Goal: Task Accomplishment & Management: Manage account settings

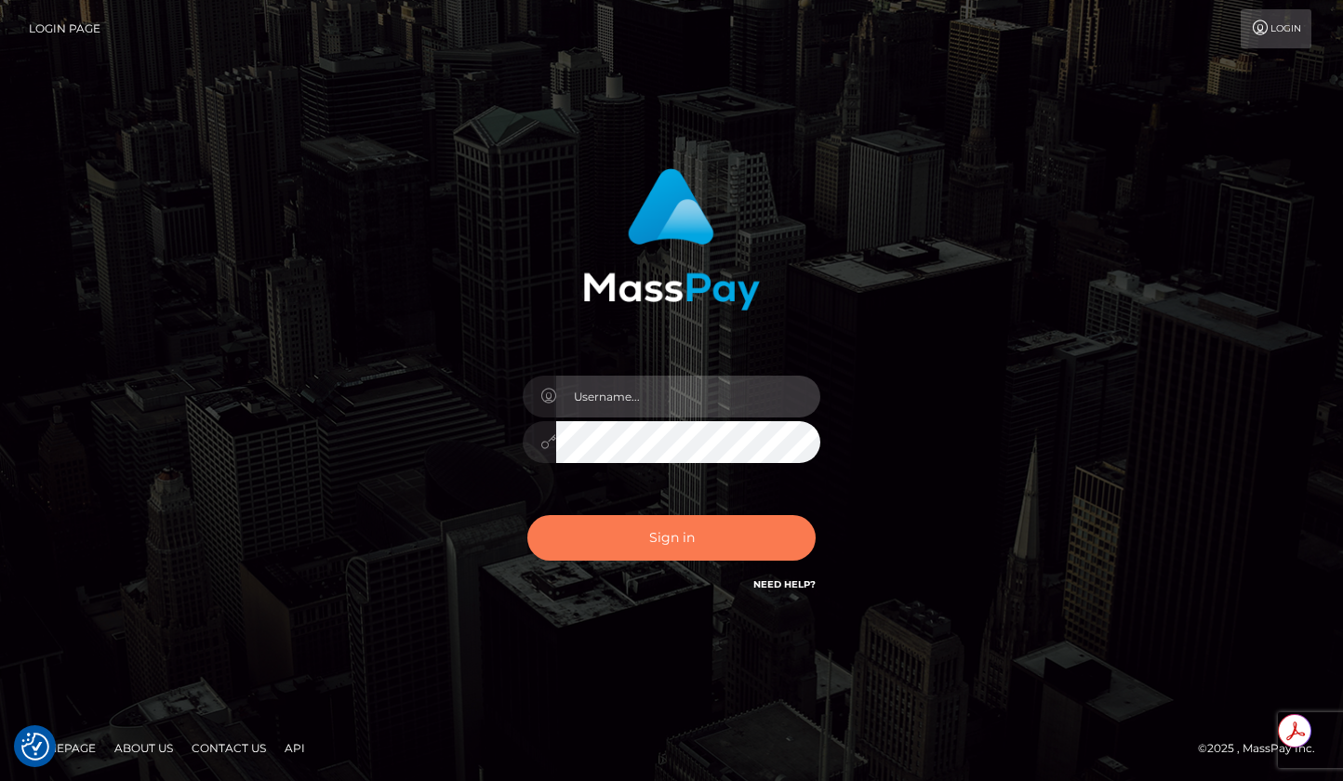
type input "roberto.jstv"
click at [675, 523] on button "Sign in" at bounding box center [671, 538] width 288 height 46
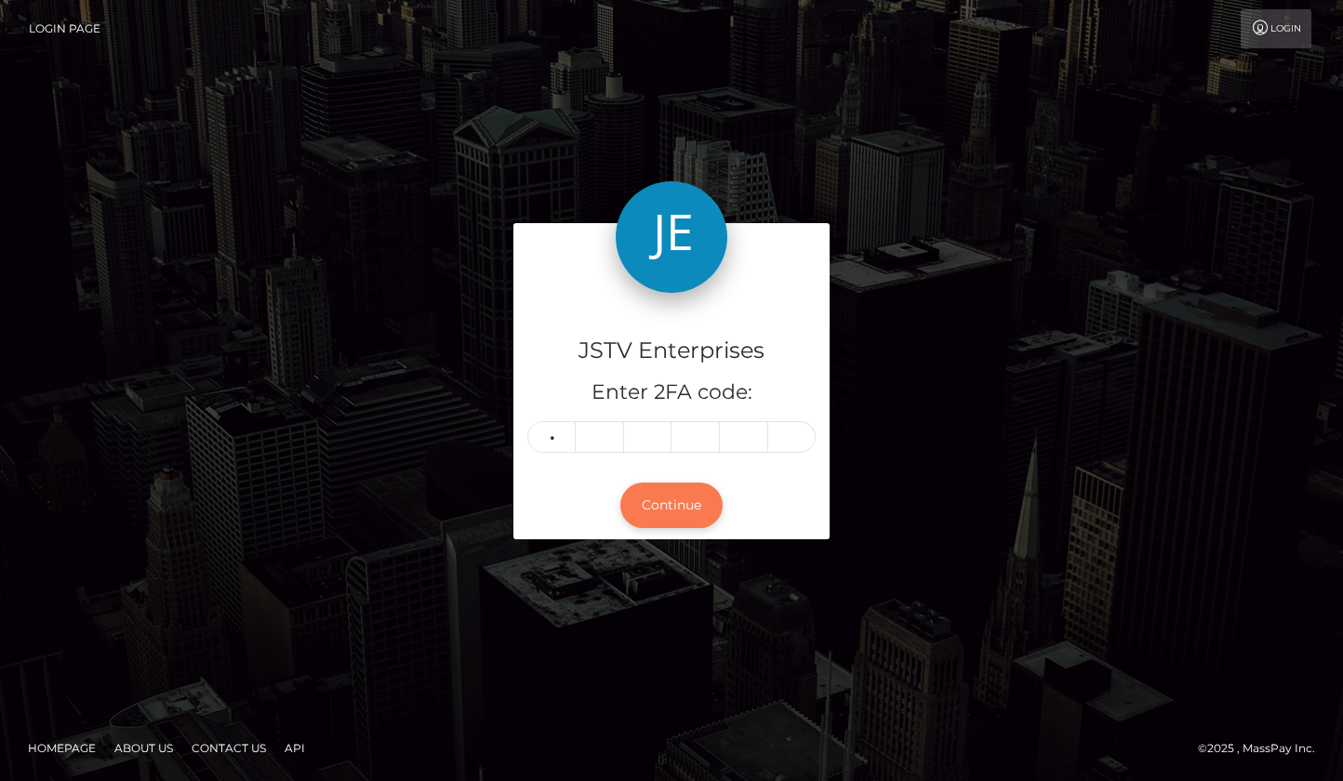
type input "7"
type input "6"
type input "4"
type input "0"
type input "7"
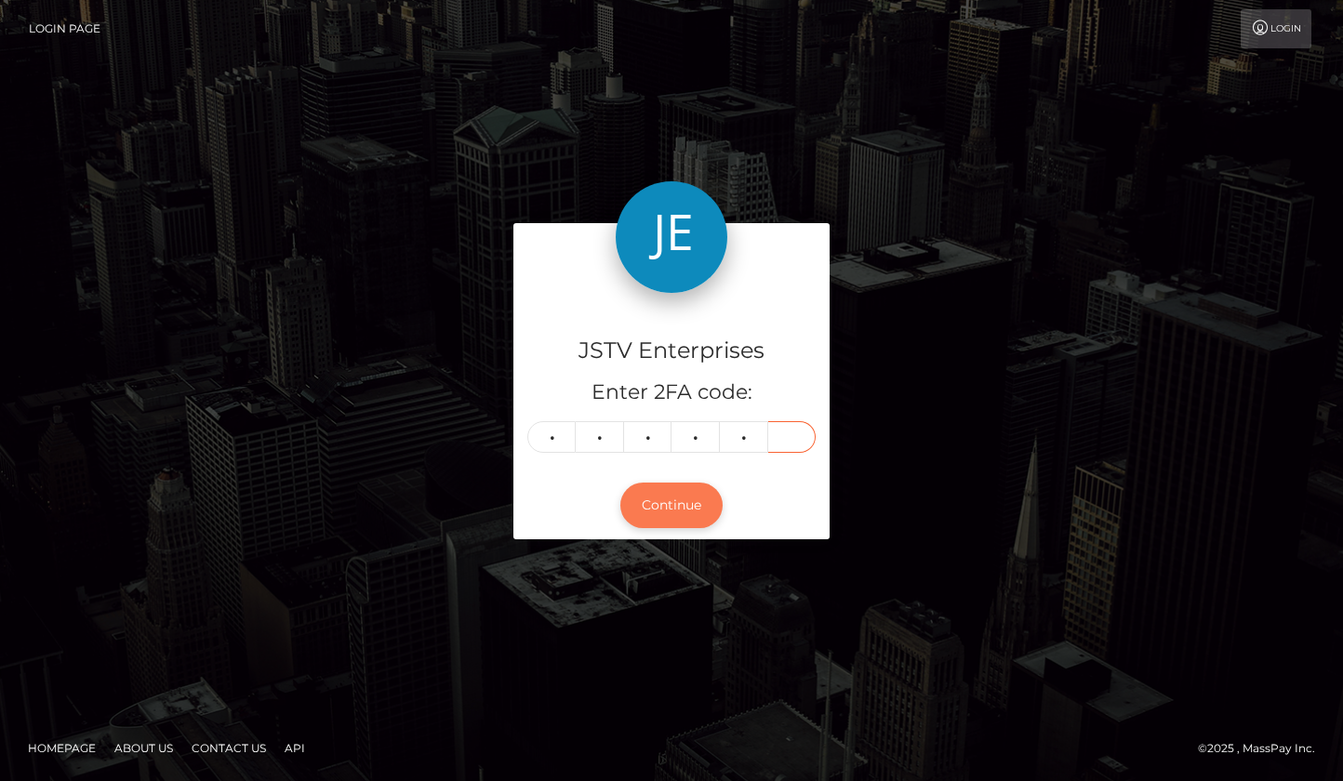
type input "7"
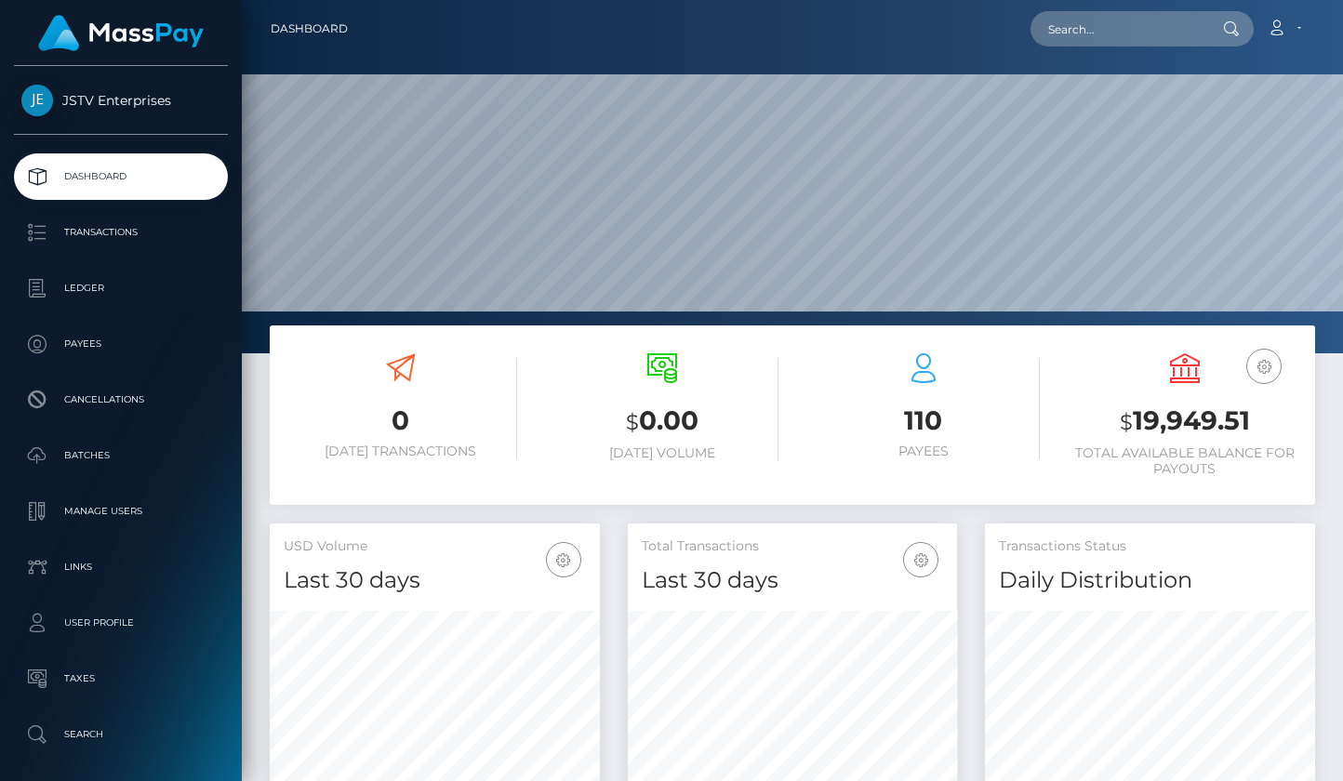
scroll to position [330, 329]
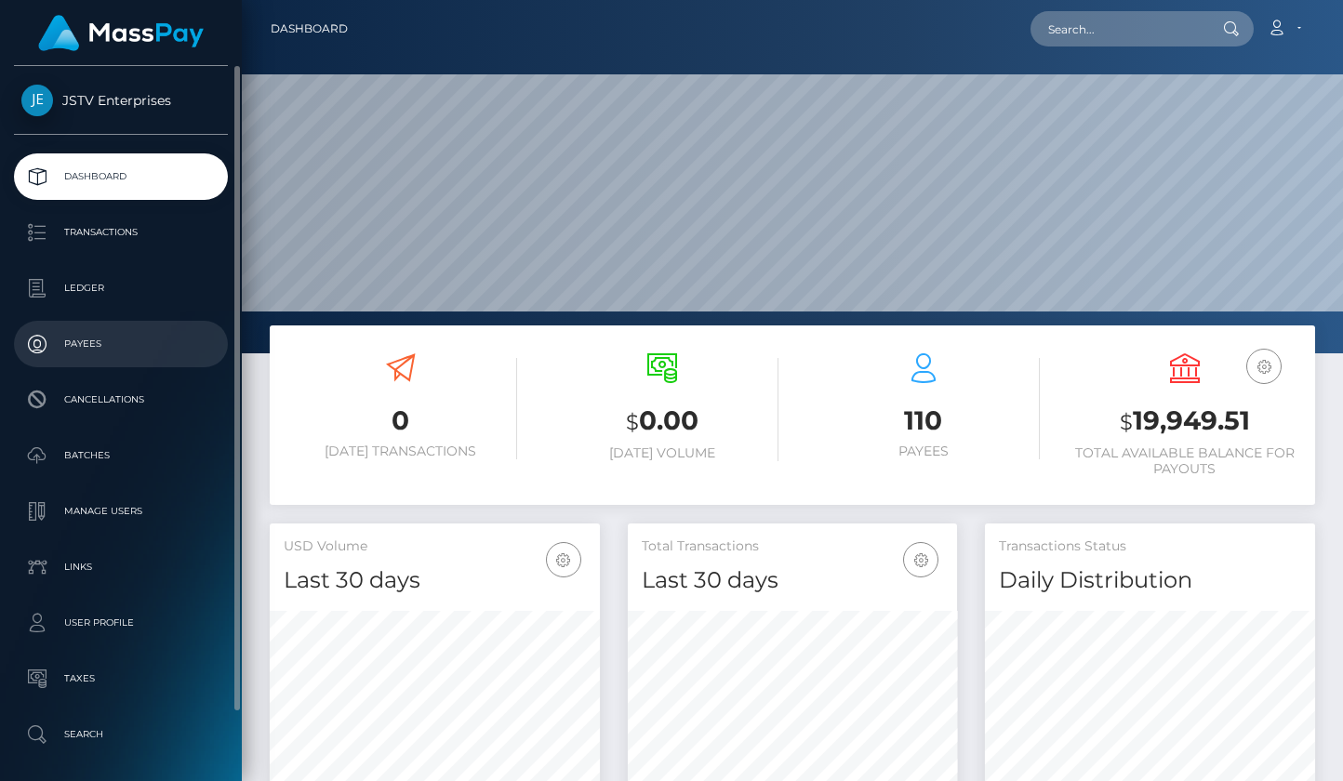
click at [85, 342] on p "Payees" at bounding box center [120, 344] width 199 height 28
